Goal: Task Accomplishment & Management: Use online tool/utility

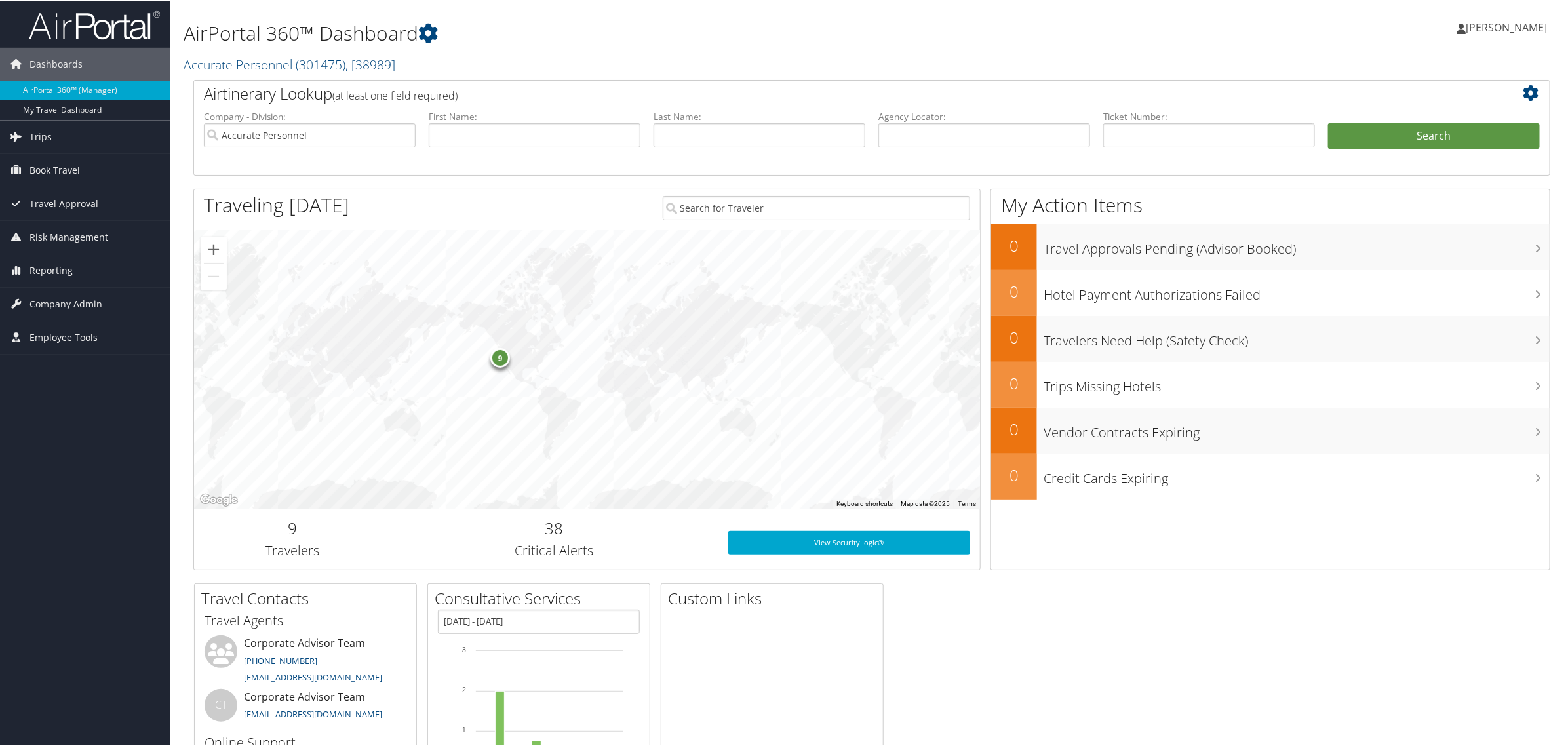
click at [1483, 24] on span "[PERSON_NAME]" at bounding box center [1506, 27] width 82 height 15
click at [1427, 112] on link "View Travel Profile" at bounding box center [1471, 117] width 146 height 23
